Goal: Task Accomplishment & Management: Use online tool/utility

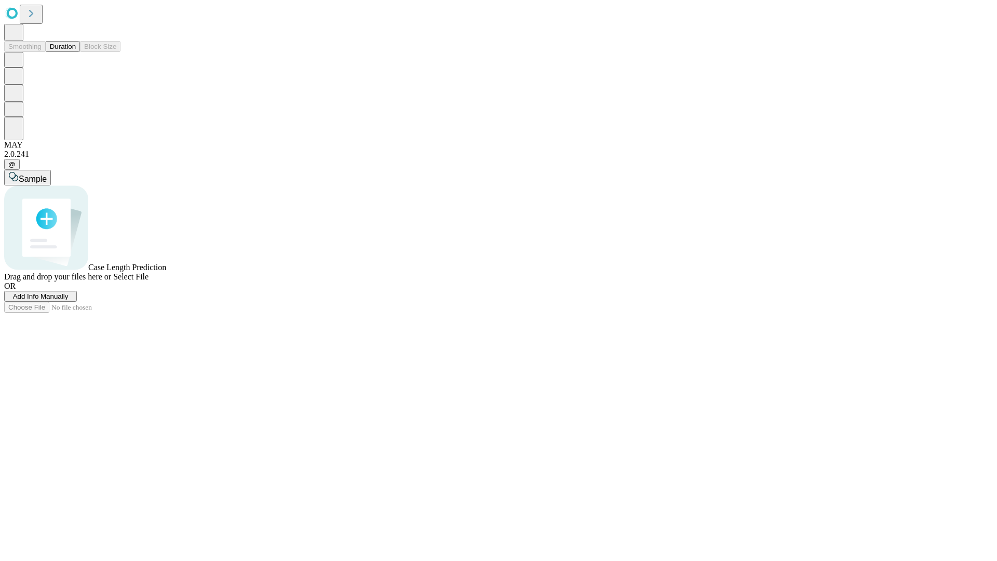
click at [76, 52] on button "Duration" at bounding box center [63, 46] width 34 height 11
click at [69, 300] on span "Add Info Manually" at bounding box center [41, 296] width 56 height 8
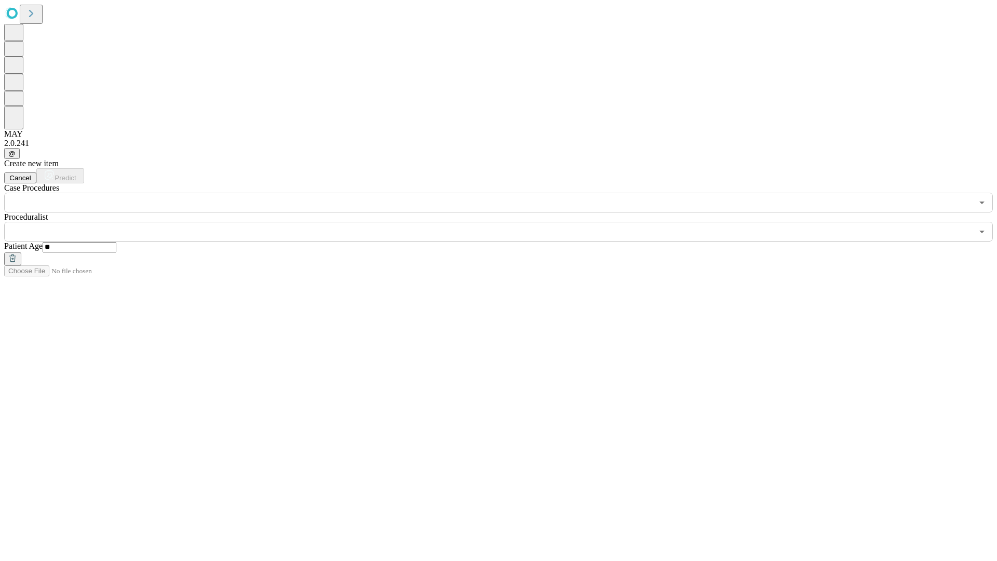
type input "**"
click at [506, 222] on input "text" at bounding box center [488, 232] width 968 height 20
